Goal: Information Seeking & Learning: Compare options

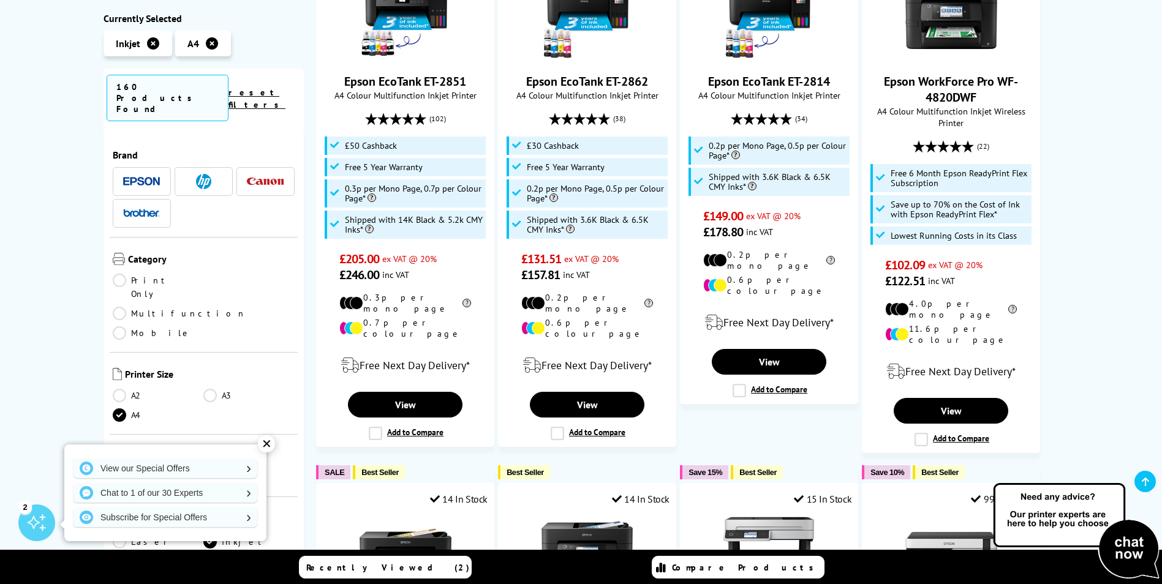
scroll to position [881, 0]
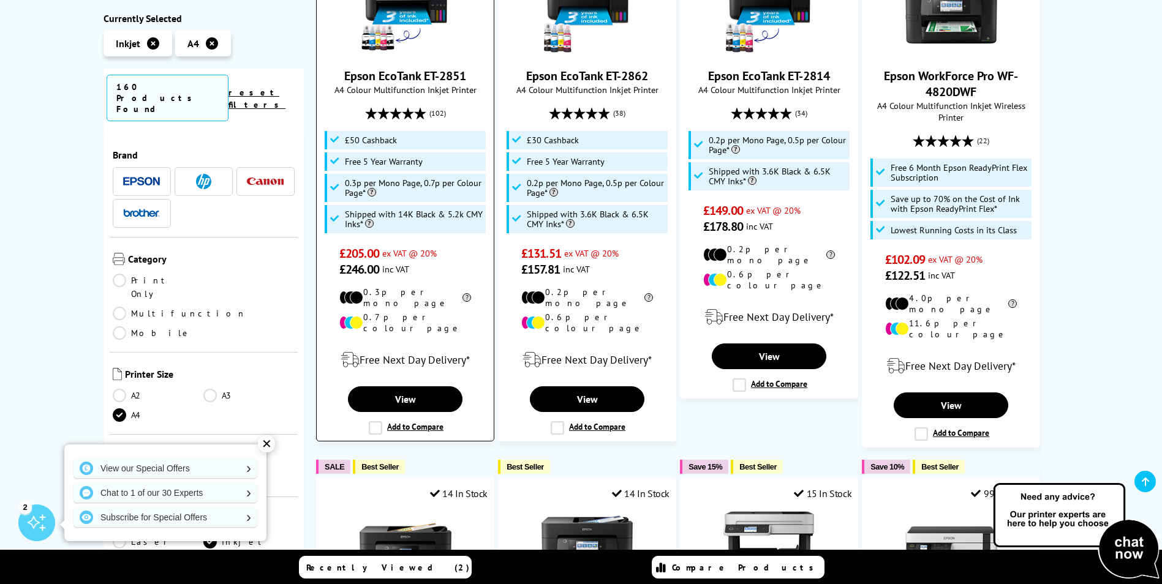
click at [378, 421] on label "Add to Compare" at bounding box center [406, 427] width 75 height 13
click at [0, 0] on input "Add to Compare" at bounding box center [0, 0] width 0 height 0
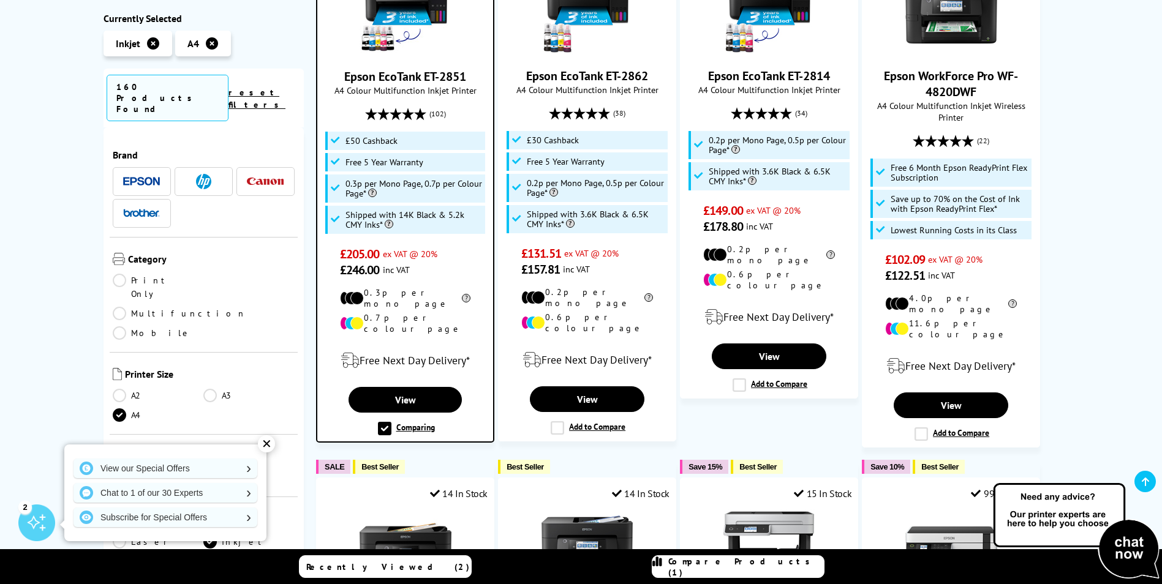
scroll to position [882, 0]
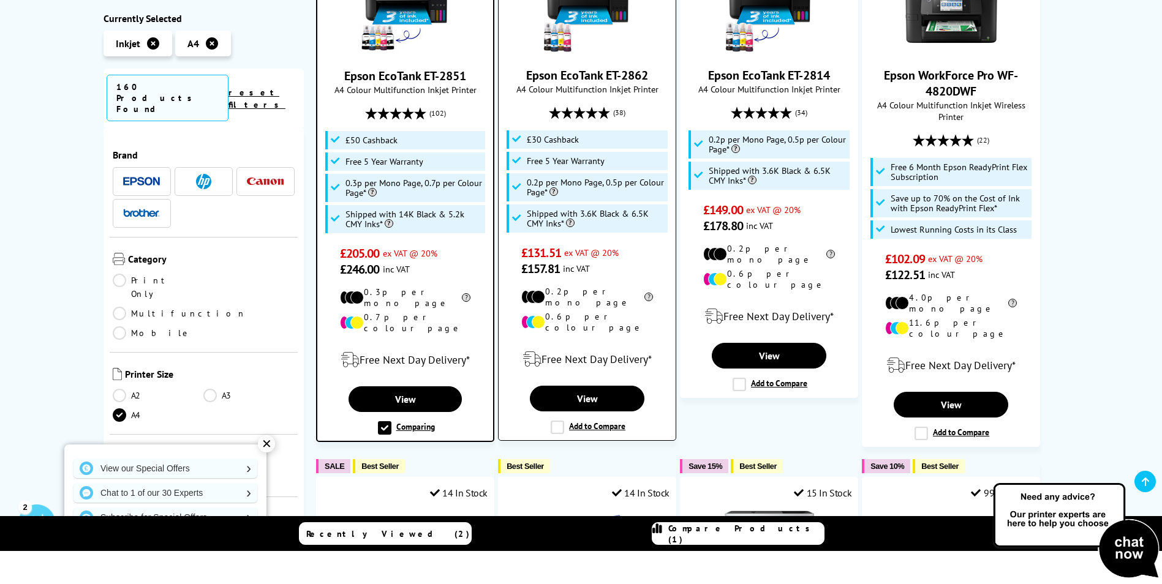
click at [554, 421] on label "Add to Compare" at bounding box center [588, 427] width 75 height 13
click at [0, 0] on input "Add to Compare" at bounding box center [0, 0] width 0 height 0
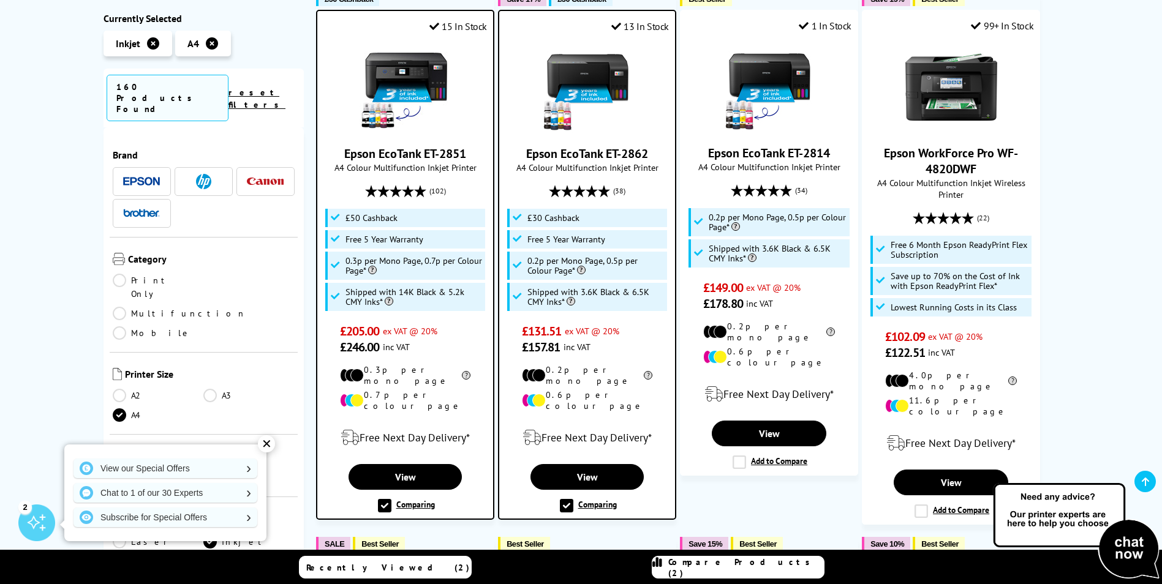
scroll to position [848, 0]
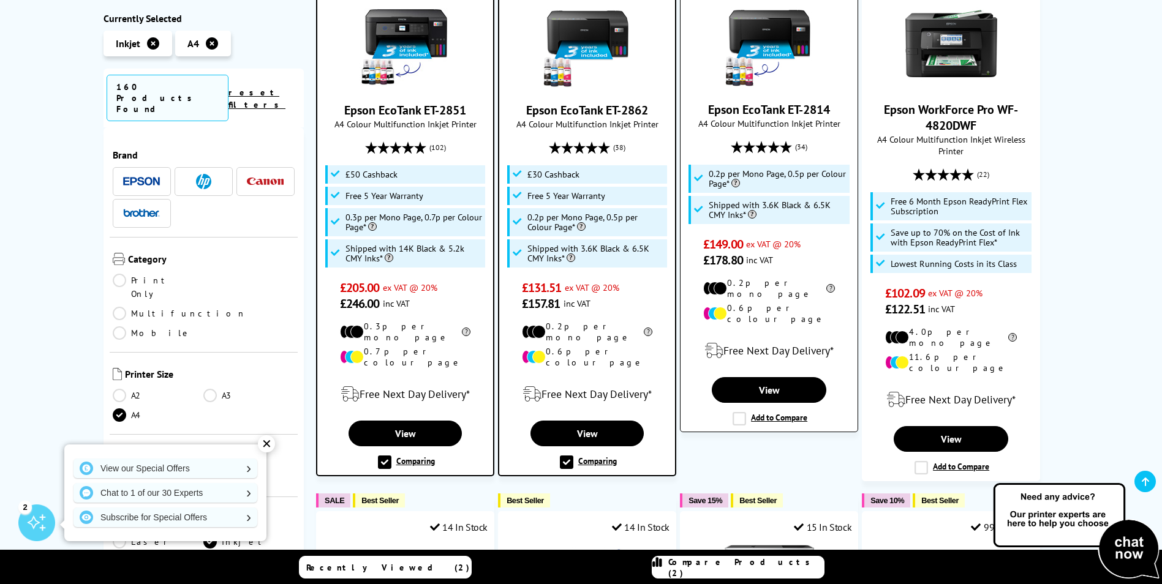
click at [736, 412] on label "Add to Compare" at bounding box center [770, 418] width 75 height 13
click at [0, 0] on input "Add to Compare" at bounding box center [0, 0] width 0 height 0
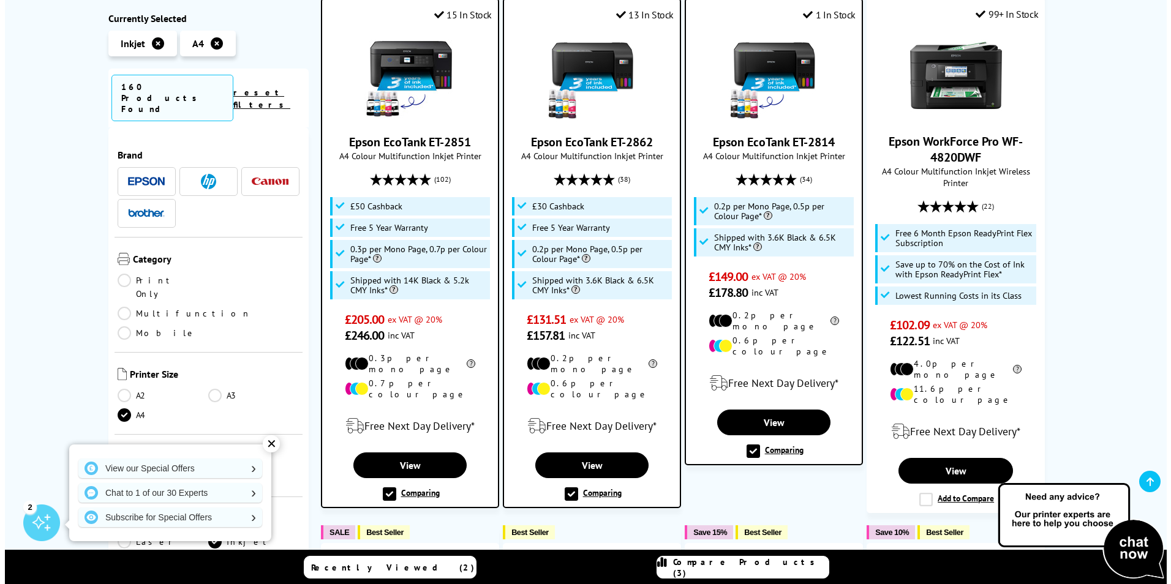
scroll to position [819, 0]
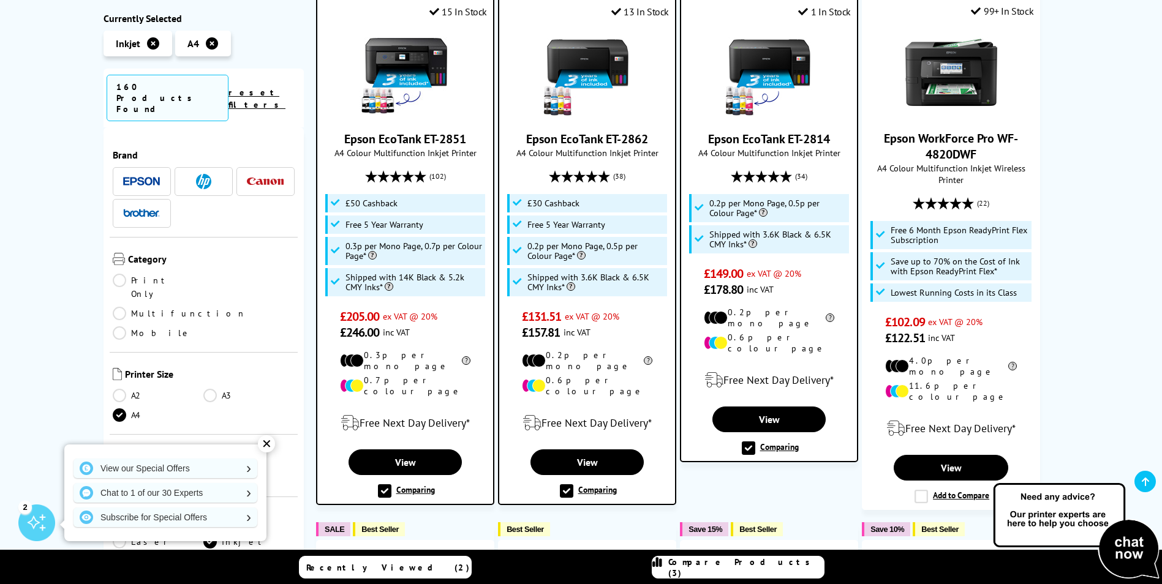
click at [759, 568] on span "Compare Products (3)" at bounding box center [746, 568] width 156 height 22
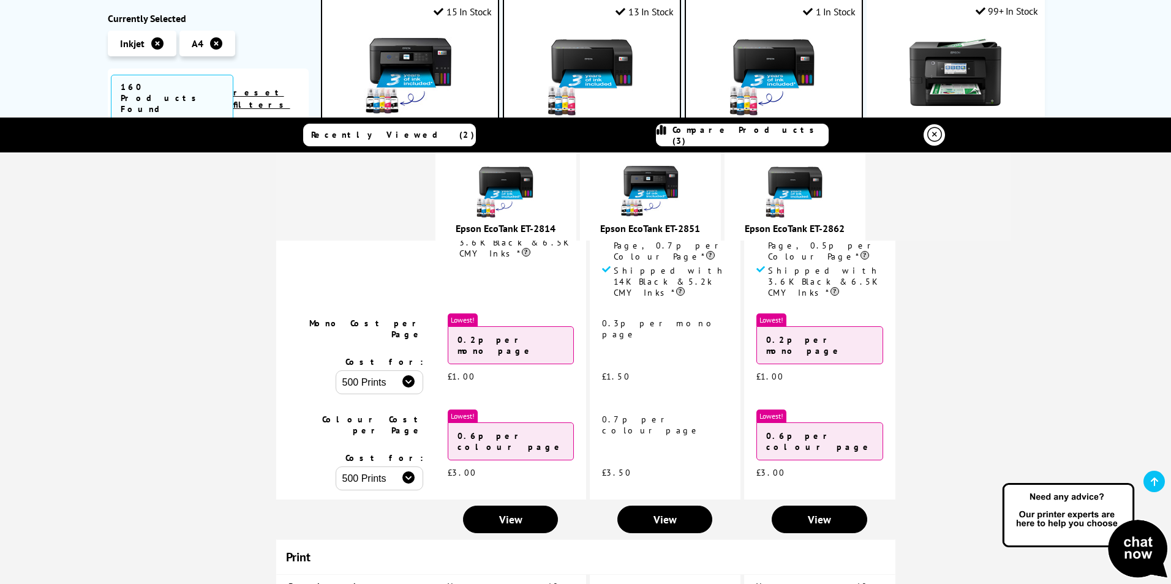
scroll to position [238, 0]
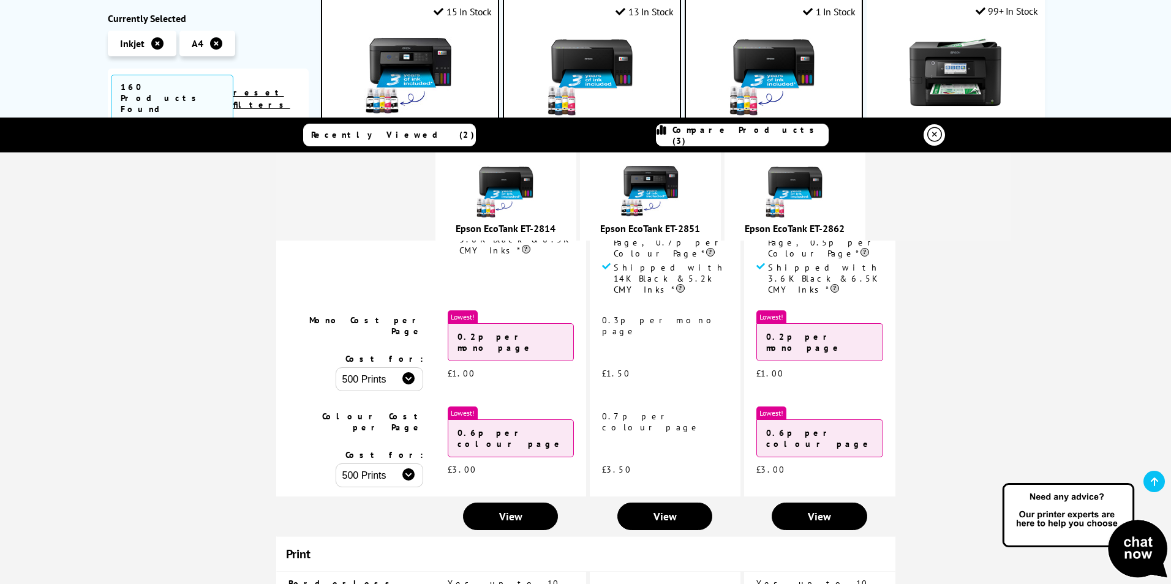
click at [405, 368] on select "500 Prints 1000 Prints 2000 Prints" at bounding box center [380, 380] width 88 height 24
select select "2000"
click at [345, 368] on select "500 Prints 1000 Prints 2000 Prints" at bounding box center [380, 380] width 88 height 24
click at [385, 464] on select "500 Prints 1000 Prints 2000 Prints" at bounding box center [380, 476] width 88 height 24
select select "2000"
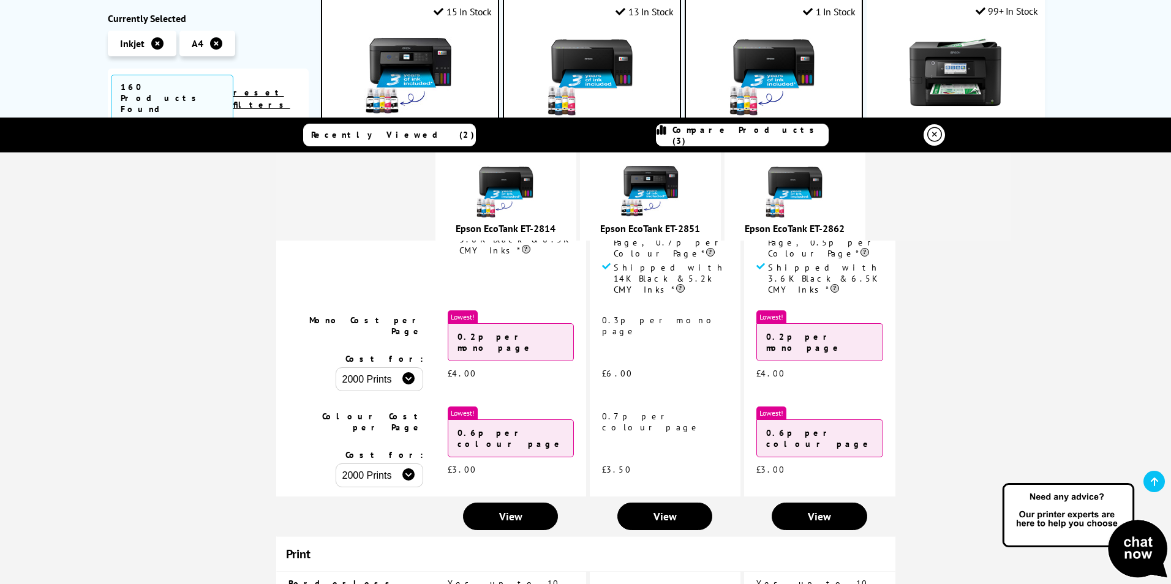
click at [345, 464] on select "500 Prints 1000 Prints 2000 Prints" at bounding box center [380, 476] width 88 height 24
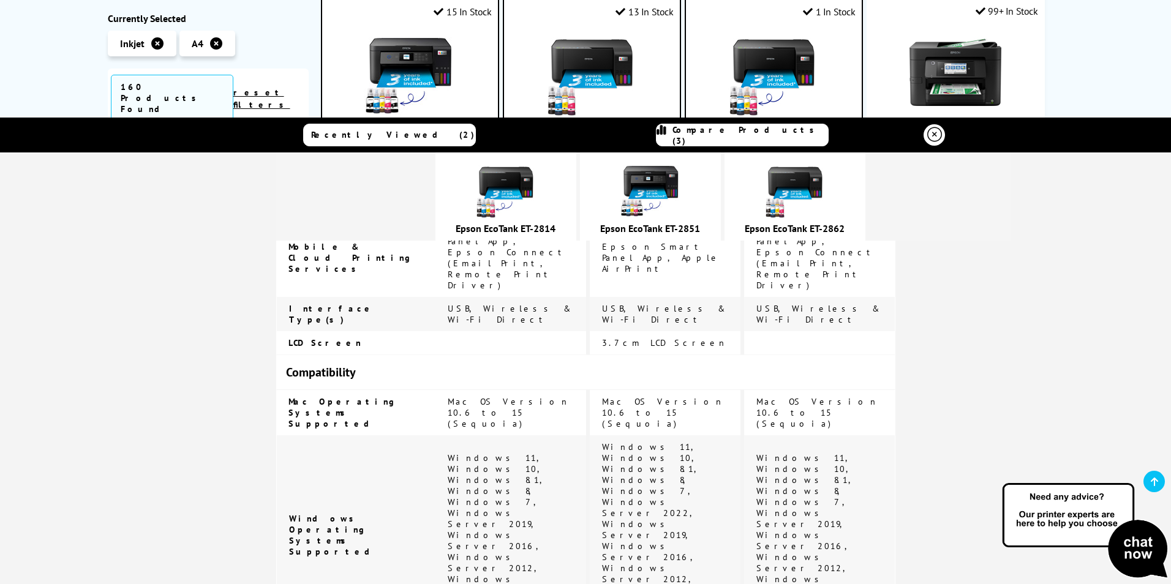
scroll to position [972, 0]
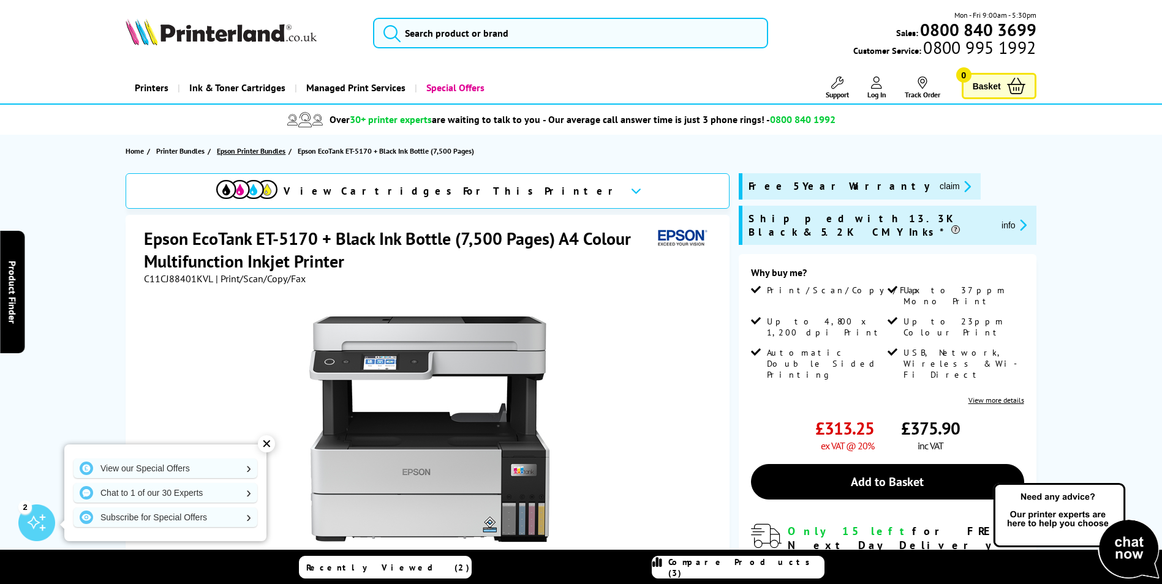
click at [247, 149] on span "Epson Printer Bundles" at bounding box center [251, 151] width 69 height 13
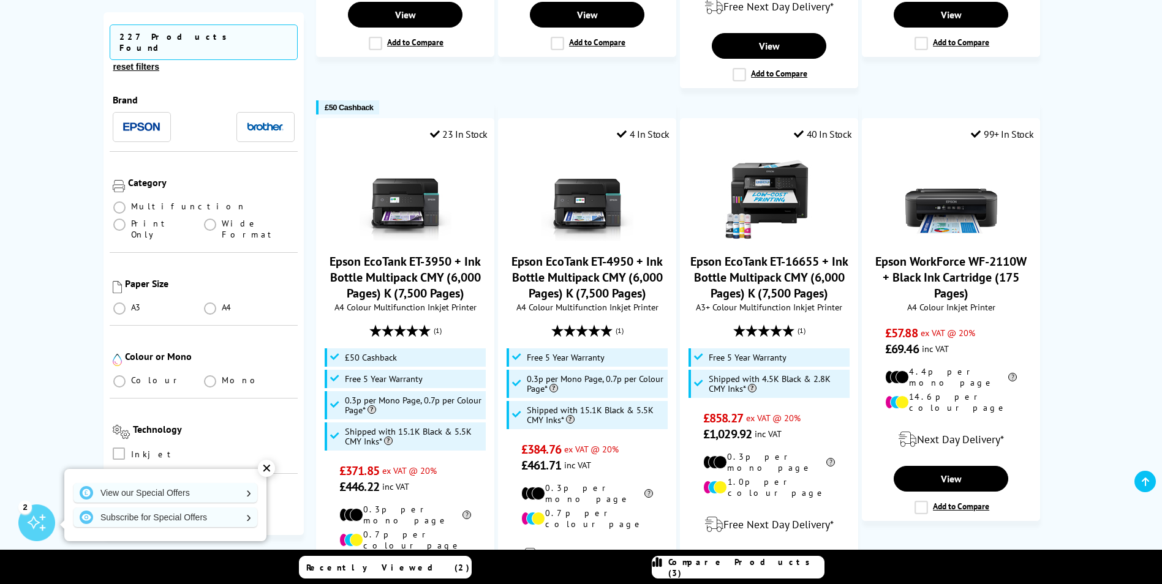
scroll to position [711, 0]
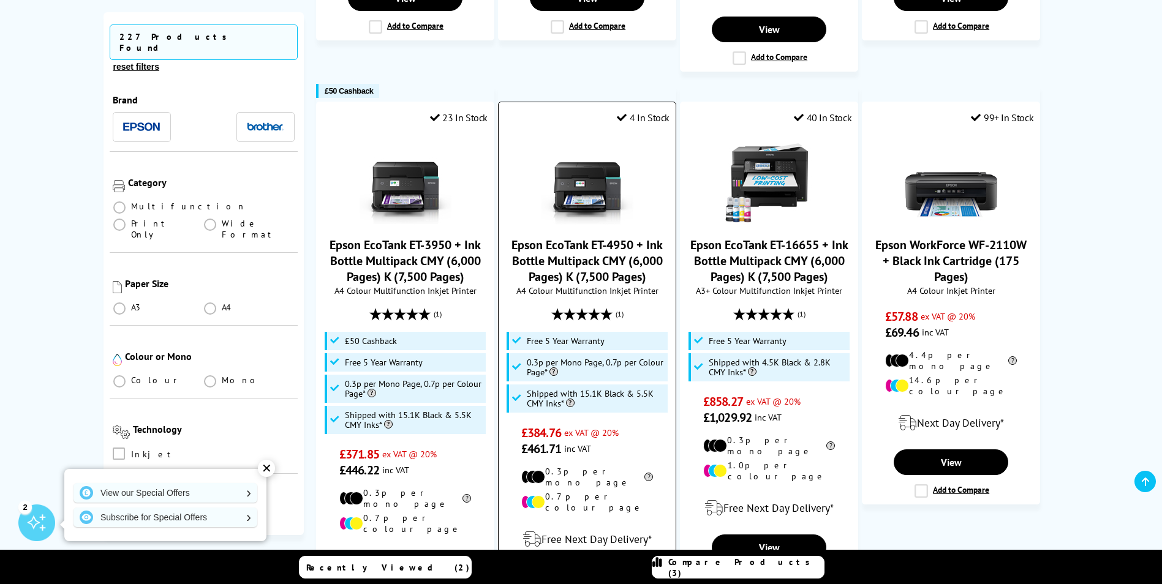
click at [607, 250] on link "Epson EcoTank ET-4950 + Ink Bottle Multipack CMY (6,000 Pages) K (7,500 Pages)" at bounding box center [586, 261] width 151 height 48
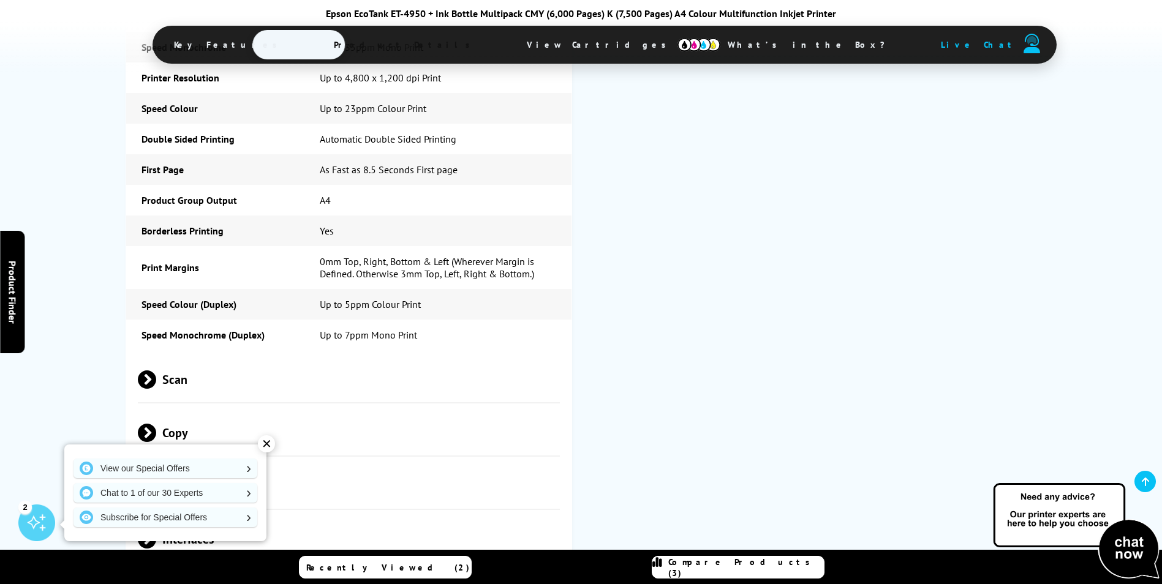
scroll to position [1414, 0]
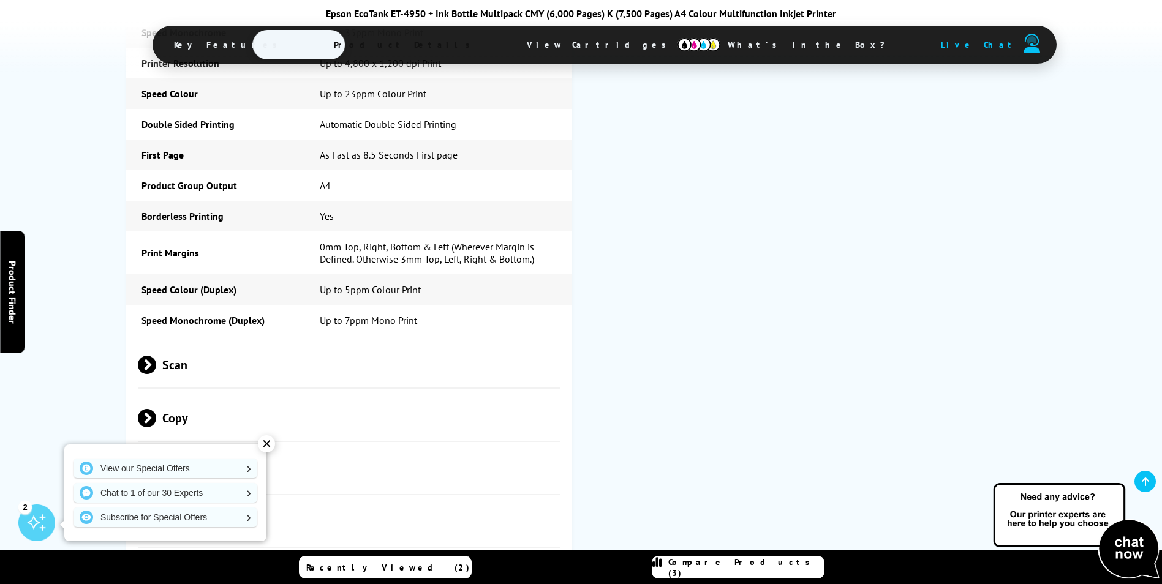
click at [398, 342] on span "Scan" at bounding box center [349, 365] width 423 height 46
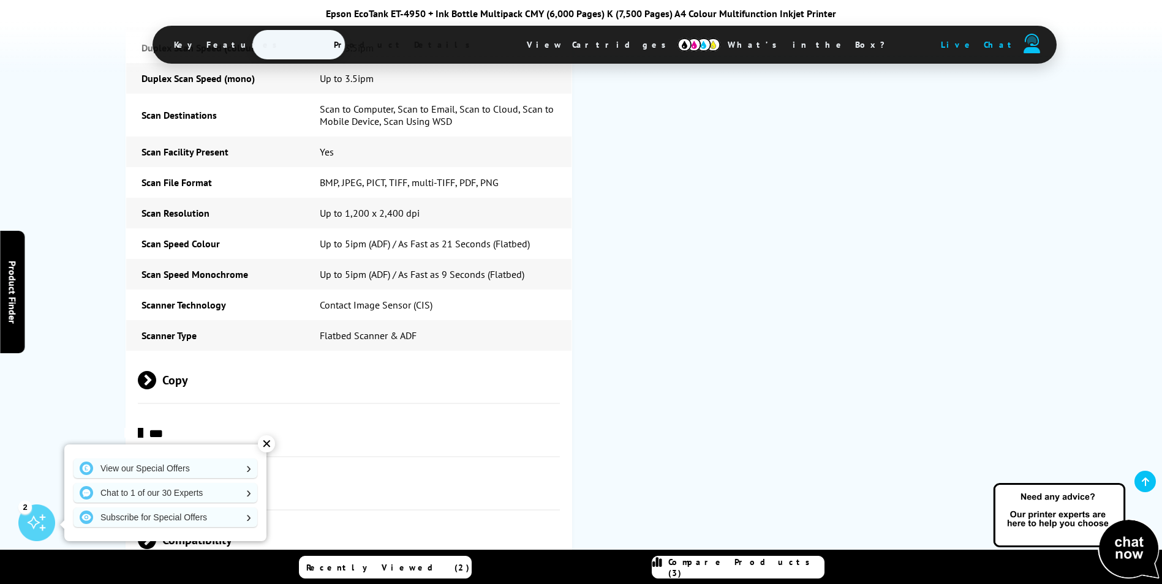
scroll to position [1815, 0]
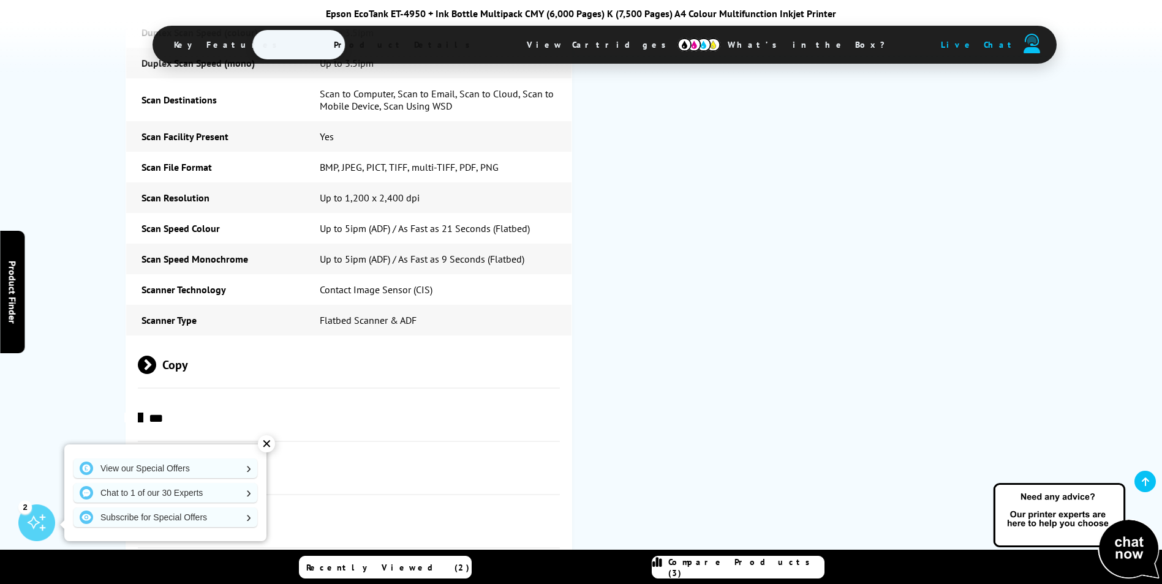
click at [296, 342] on span "Copy" at bounding box center [349, 365] width 423 height 46
click at [308, 395] on span "***" at bounding box center [349, 418] width 423 height 46
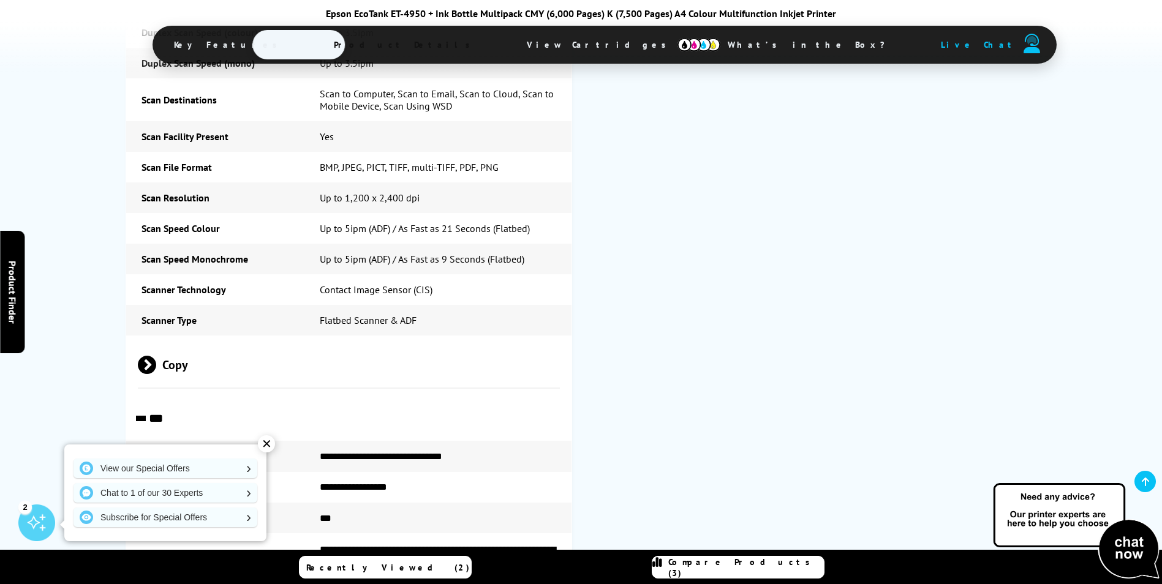
click at [308, 395] on span "***" at bounding box center [349, 418] width 423 height 46
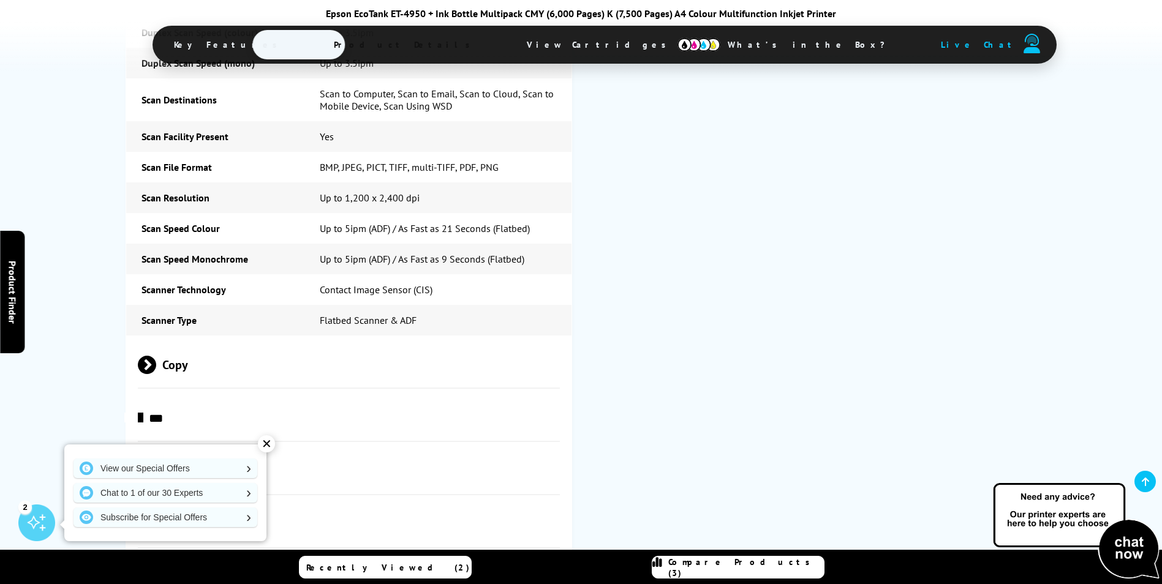
click at [308, 395] on span "***" at bounding box center [349, 418] width 423 height 46
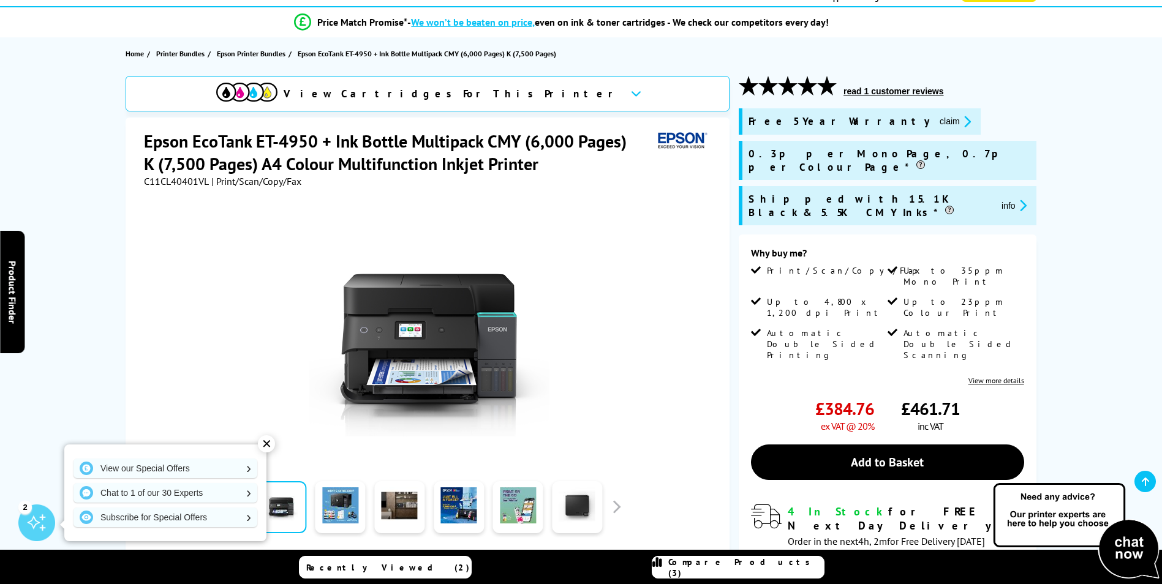
scroll to position [89, 0]
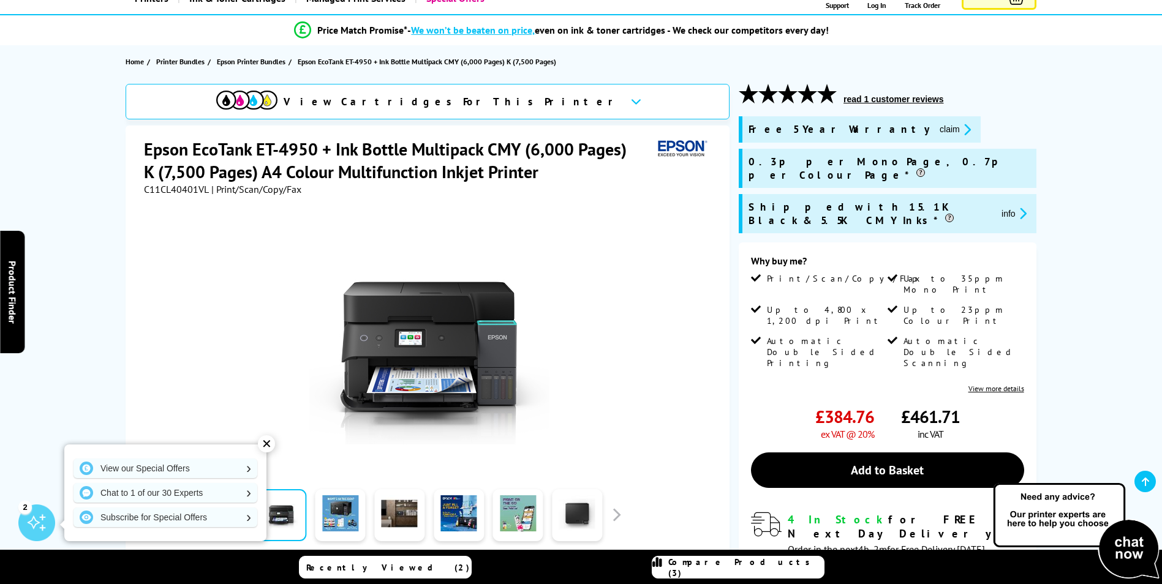
click at [412, 92] on div "View Cartridges For This Printer" at bounding box center [418, 102] width 404 height 22
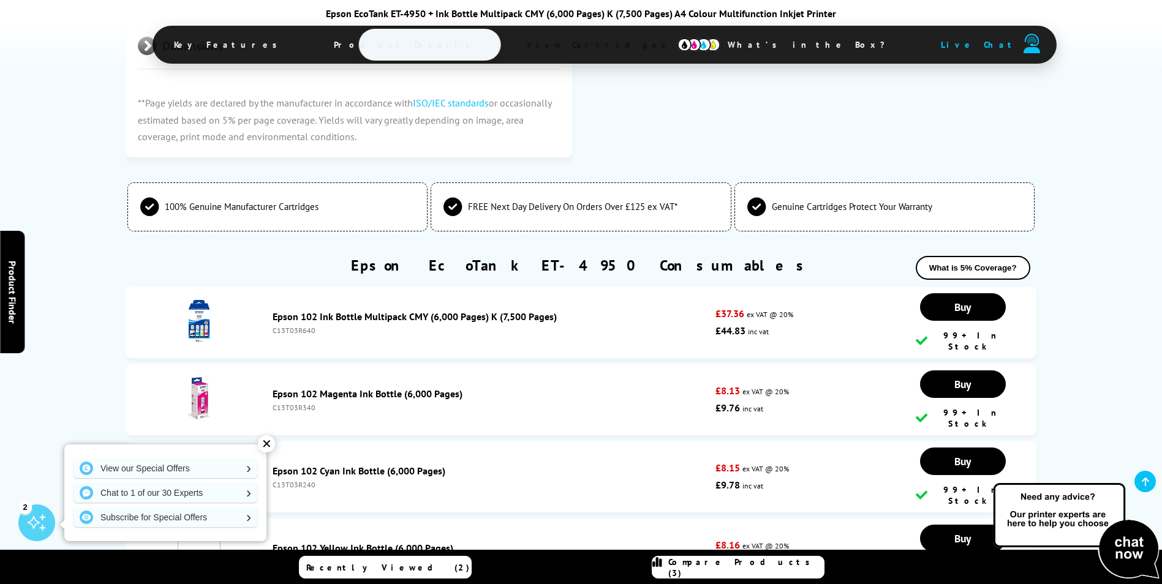
scroll to position [3050, 0]
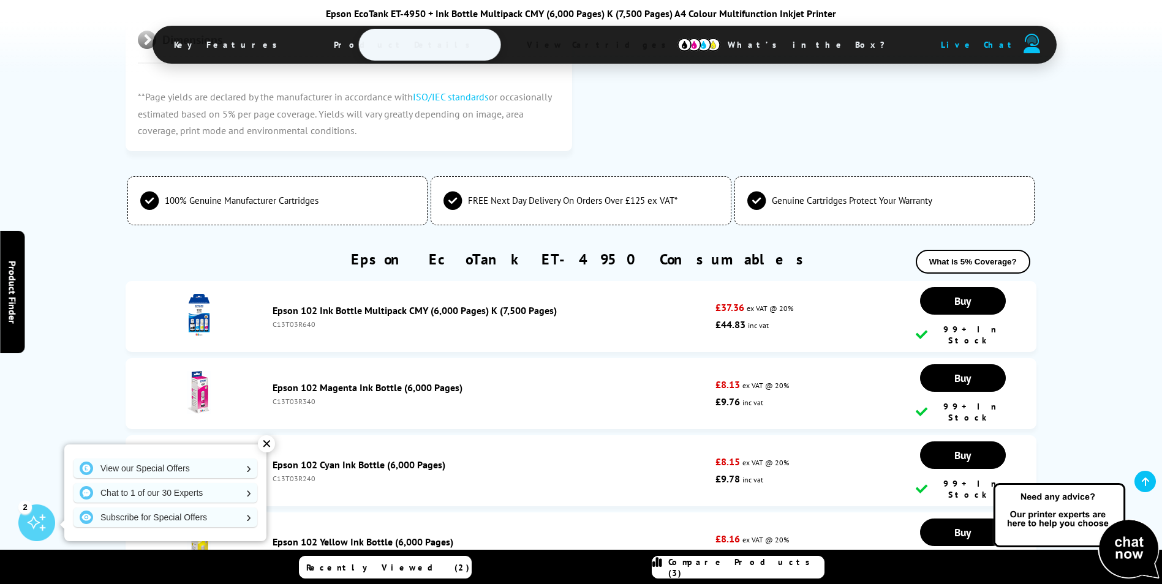
click at [270, 448] on div "✕" at bounding box center [266, 443] width 17 height 17
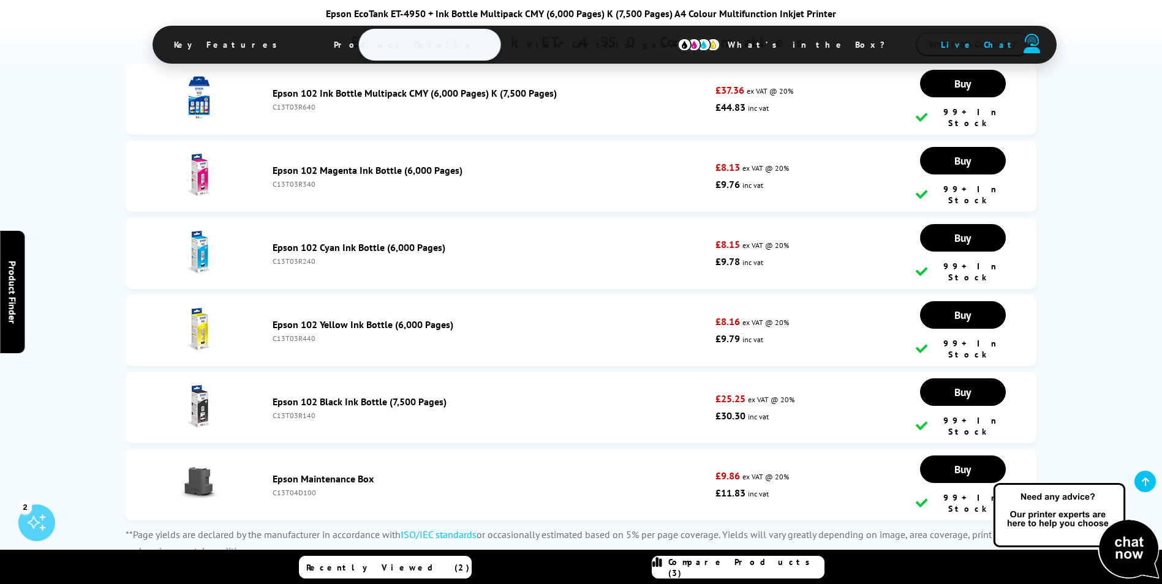
scroll to position [0, 0]
